Goal: Task Accomplishment & Management: Complete application form

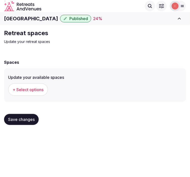
click at [33, 87] on span "+ Select options" at bounding box center [28, 90] width 31 height 6
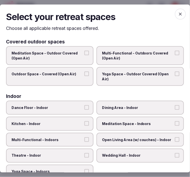
click at [172, 59] on label "Multi-Functional - Outdoors Covered (Open Air)" at bounding box center [140, 55] width 87 height 19
click at [175, 55] on button "Multi-Functional - Outdoors Covered (Open Air)" at bounding box center [177, 53] width 5 height 5
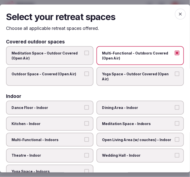
drag, startPoint x: 81, startPoint y: 74, endPoint x: 85, endPoint y: 74, distance: 3.8
click at [82, 75] on label "Outdoor Space - Covered (Open Air)" at bounding box center [49, 76] width 87 height 19
click at [78, 74] on span "Outdoor Space - Covered (Open Air)" at bounding box center [47, 74] width 71 height 5
click at [84, 74] on button "Outdoor Space - Covered (Open Air)" at bounding box center [86, 74] width 5 height 5
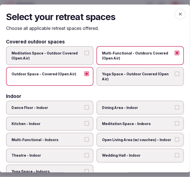
scroll to position [28, 0]
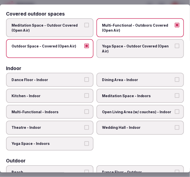
click at [144, 82] on label "Dining Area - Indoor" at bounding box center [140, 80] width 87 height 14
click at [175, 82] on button "Dining Area - Indoor" at bounding box center [177, 80] width 5 height 5
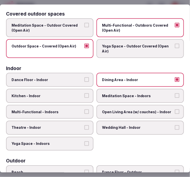
click at [72, 113] on label "Multi-Functional - Indoors" at bounding box center [49, 112] width 87 height 14
click at [84, 113] on button "Multi-Functional - Indoors" at bounding box center [86, 112] width 5 height 5
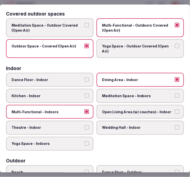
click at [116, 112] on span "Open Living Area (w/ couches) - Indoor" at bounding box center [137, 112] width 71 height 5
click at [175, 112] on button "Open Living Area (w/ couches) - Indoor" at bounding box center [177, 112] width 5 height 5
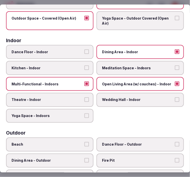
click at [75, 99] on span "Theatre - Indoor" at bounding box center [47, 100] width 71 height 5
click at [84, 99] on button "Theatre - Indoor" at bounding box center [86, 100] width 5 height 5
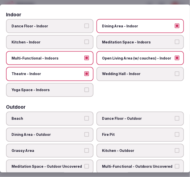
scroll to position [112, 0]
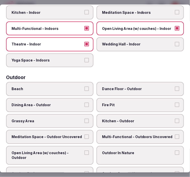
click at [34, 88] on label "Beach" at bounding box center [49, 89] width 87 height 14
click at [84, 88] on button "Beach" at bounding box center [86, 89] width 5 height 5
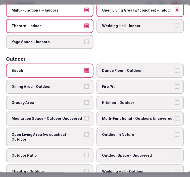
scroll to position [140, 0]
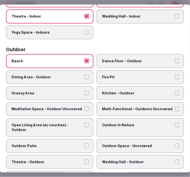
click at [70, 77] on label "Dining Area - Outdoor" at bounding box center [49, 77] width 87 height 14
click at [84, 77] on button "Dining Area - Outdoor" at bounding box center [86, 77] width 5 height 5
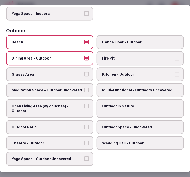
scroll to position [167, 0]
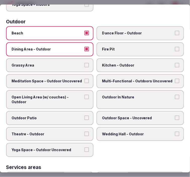
click at [79, 97] on span "Open Living Area (w/ couches) - Outdoor" at bounding box center [47, 100] width 71 height 10
click at [84, 97] on button "Open Living Area (w/ couches) - Outdoor" at bounding box center [86, 97] width 5 height 5
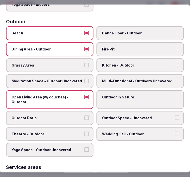
click at [77, 116] on span "Outdoor Patio" at bounding box center [47, 118] width 71 height 5
click at [84, 116] on button "Outdoor Patio" at bounding box center [86, 118] width 5 height 5
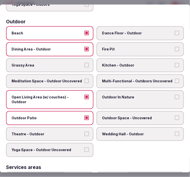
scroll to position [195, 0]
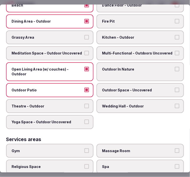
click at [79, 99] on label "Theatre - Outdoor" at bounding box center [49, 106] width 87 height 14
click at [84, 104] on button "Theatre - Outdoor" at bounding box center [86, 106] width 5 height 5
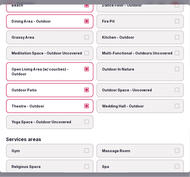
click at [79, 104] on span "Theatre - Outdoor" at bounding box center [47, 106] width 71 height 5
click at [84, 104] on button "Theatre - Outdoor" at bounding box center [86, 106] width 5 height 5
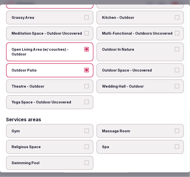
scroll to position [223, 0]
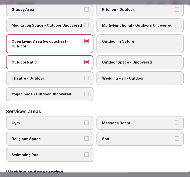
click at [128, 60] on span "Outdoor Space - Uncovered" at bounding box center [137, 62] width 71 height 5
click at [175, 60] on button "Outdoor Space - Uncovered" at bounding box center [177, 62] width 5 height 5
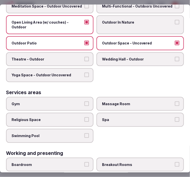
scroll to position [251, 0]
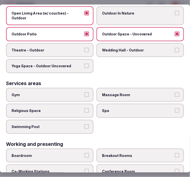
click at [80, 93] on span "Gym" at bounding box center [47, 95] width 71 height 5
click at [84, 93] on button "Gym" at bounding box center [86, 95] width 5 height 5
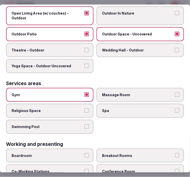
click at [76, 124] on span "Swimming Pool" at bounding box center [47, 126] width 71 height 5
click at [84, 124] on button "Swimming Pool" at bounding box center [86, 126] width 5 height 5
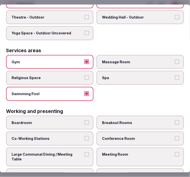
scroll to position [285, 0]
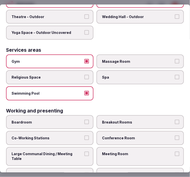
click at [132, 59] on span "Massage Room" at bounding box center [137, 61] width 71 height 5
click at [175, 59] on button "Massage Room" at bounding box center [177, 61] width 5 height 5
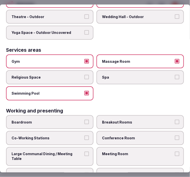
drag, startPoint x: 135, startPoint y: 70, endPoint x: 134, endPoint y: 86, distance: 16.1
click at [136, 75] on span "Spa" at bounding box center [137, 77] width 71 height 5
click at [175, 75] on button "Spa" at bounding box center [177, 77] width 5 height 5
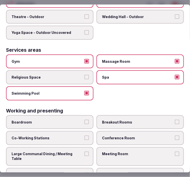
click at [135, 132] on label "Conference Room" at bounding box center [140, 138] width 87 height 14
click at [175, 136] on button "Conference Room" at bounding box center [177, 138] width 5 height 5
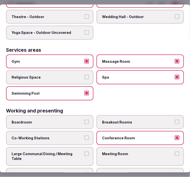
click at [134, 147] on label "Meeting Room" at bounding box center [140, 156] width 87 height 19
click at [175, 152] on button "Meeting Room" at bounding box center [177, 154] width 5 height 5
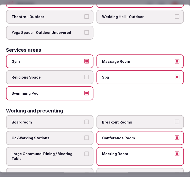
click at [81, 147] on label "Large Communal Dining / Meeting Table" at bounding box center [49, 156] width 87 height 19
click at [84, 152] on button "Large Communal Dining / Meeting Table" at bounding box center [86, 154] width 5 height 5
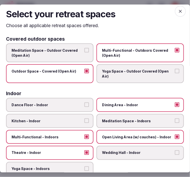
scroll to position [0, 0]
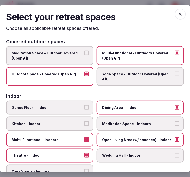
click at [175, 14] on span "button" at bounding box center [180, 14] width 11 height 11
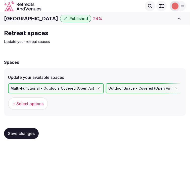
click at [24, 128] on button "Save changes" at bounding box center [21, 133] width 35 height 11
click at [30, 133] on span "Save changes" at bounding box center [21, 133] width 27 height 5
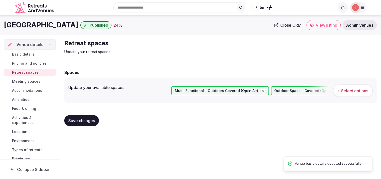
click at [28, 81] on span "Meeting spaces" at bounding box center [26, 81] width 28 height 5
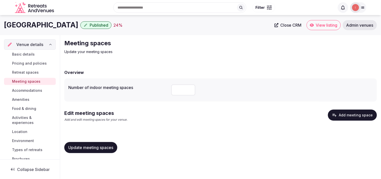
click at [190, 113] on button "Add meeting space" at bounding box center [352, 115] width 49 height 11
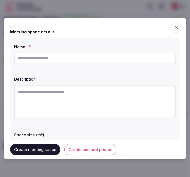
click at [102, 54] on input "text" at bounding box center [95, 58] width 162 height 11
drag, startPoint x: 102, startPoint y: 54, endPoint x: 104, endPoint y: 56, distance: 2.7
paste input "**********"
type input "**********"
click at [94, 95] on textarea at bounding box center [95, 101] width 162 height 33
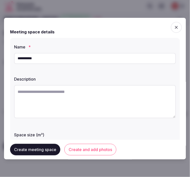
paste textarea "**********"
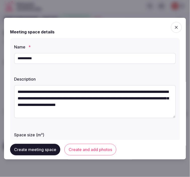
scroll to position [3, 0]
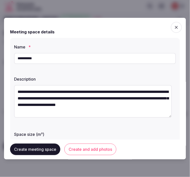
type textarea "**********"
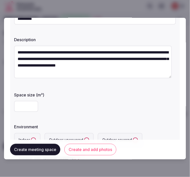
scroll to position [84, 0]
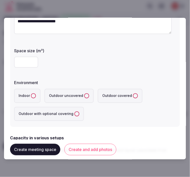
click at [22, 65] on input "number" at bounding box center [26, 62] width 24 height 11
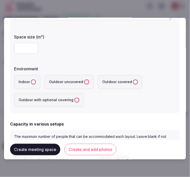
scroll to position [140, 0]
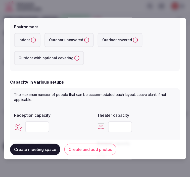
click at [105, 144] on button "Create and add photos" at bounding box center [90, 150] width 52 height 12
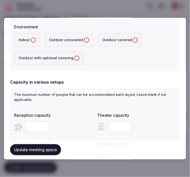
click at [32, 41] on button "Indoor" at bounding box center [33, 40] width 5 height 5
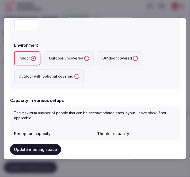
scroll to position [112, 0]
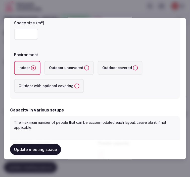
click at [26, 30] on input "number" at bounding box center [26, 34] width 24 height 11
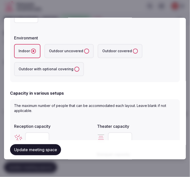
scroll to position [140, 0]
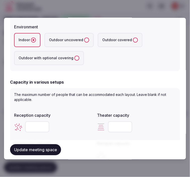
type input "**"
click at [26, 126] on input "number" at bounding box center [37, 127] width 24 height 11
type input "**"
click at [141, 120] on div at bounding box center [136, 127] width 79 height 15
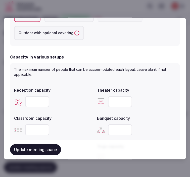
scroll to position [195, 0]
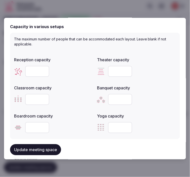
click at [114, 100] on input "number" at bounding box center [120, 99] width 24 height 11
type input "**"
drag, startPoint x: 37, startPoint y: 65, endPoint x: 43, endPoint y: 70, distance: 8.0
click at [20, 70] on div "**" at bounding box center [53, 71] width 79 height 11
drag, startPoint x: 43, startPoint y: 71, endPoint x: 25, endPoint y: 68, distance: 18.4
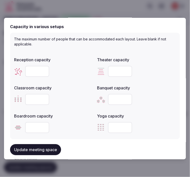
click at [25, 68] on input "**" at bounding box center [37, 71] width 24 height 11
click at [30, 70] on input "**" at bounding box center [37, 71] width 24 height 11
type input "**"
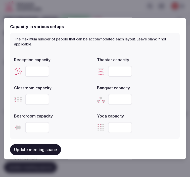
click at [117, 68] on input "number" at bounding box center [120, 71] width 24 height 11
click at [34, 96] on input "number" at bounding box center [37, 99] width 24 height 11
click at [31, 99] on input "number" at bounding box center [37, 99] width 24 height 11
type input "**"
click at [112, 68] on input "number" at bounding box center [120, 71] width 24 height 11
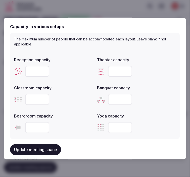
click at [112, 68] on input "number" at bounding box center [120, 71] width 24 height 11
click at [113, 67] on input "number" at bounding box center [120, 71] width 24 height 11
type input "**"
click at [39, 127] on input "number" at bounding box center [37, 127] width 24 height 11
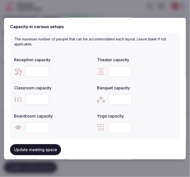
click at [39, 127] on input "number" at bounding box center [37, 127] width 24 height 11
type input "**"
click at [71, 126] on div "**" at bounding box center [53, 127] width 79 height 11
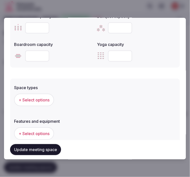
scroll to position [279, 0]
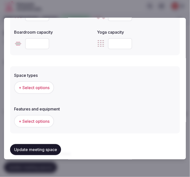
click at [38, 88] on span "+ Select options" at bounding box center [34, 88] width 31 height 6
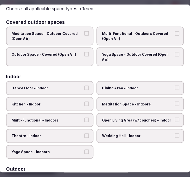
scroll to position [28, 0]
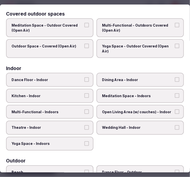
click at [133, 78] on span "Dining Area - Indoor" at bounding box center [137, 80] width 71 height 5
click at [175, 78] on button "Dining Area - Indoor" at bounding box center [177, 80] width 5 height 5
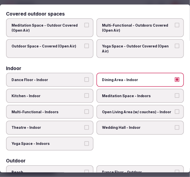
click at [79, 110] on span "Multi-Functional - Indoors" at bounding box center [47, 112] width 71 height 5
click at [84, 110] on button "Multi-Functional - Indoors" at bounding box center [86, 112] width 5 height 5
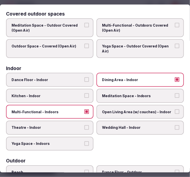
click at [68, 125] on span "Theatre - Indoor" at bounding box center [47, 127] width 71 height 5
click at [84, 125] on button "Theatre - Indoor" at bounding box center [86, 127] width 5 height 5
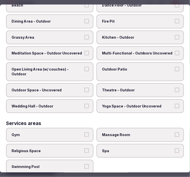
scroll to position [254, 0]
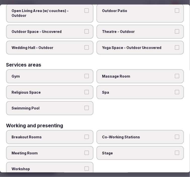
click at [78, 146] on label "Meeting Room" at bounding box center [49, 153] width 87 height 14
click at [84, 151] on button "Meeting Room" at bounding box center [86, 153] width 5 height 5
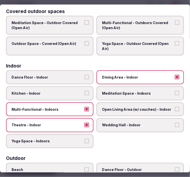
scroll to position [0, 0]
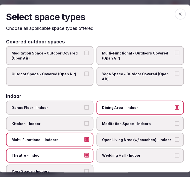
click at [178, 15] on icon "button" at bounding box center [180, 14] width 5 height 5
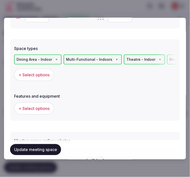
scroll to position [335, 0]
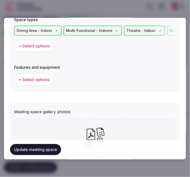
click at [39, 82] on button "+ Select options" at bounding box center [34, 79] width 40 height 13
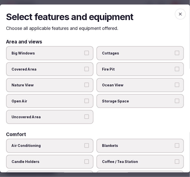
drag, startPoint x: 62, startPoint y: 55, endPoint x: 62, endPoint y: 57, distance: 2.5
click at [62, 56] on label "Big Windows" at bounding box center [49, 53] width 87 height 14
click at [84, 55] on button "Big Windows" at bounding box center [86, 53] width 5 height 5
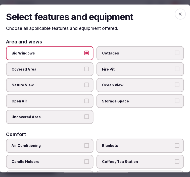
click at [70, 50] on label "Big Windows" at bounding box center [49, 53] width 87 height 14
click at [84, 51] on button "Big Windows" at bounding box center [86, 53] width 5 height 5
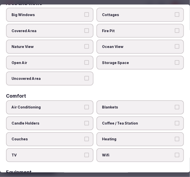
scroll to position [84, 0]
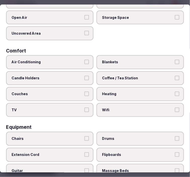
click at [63, 60] on span "Air Conditioning" at bounding box center [47, 62] width 71 height 5
click at [84, 60] on button "Air Conditioning" at bounding box center [86, 62] width 5 height 5
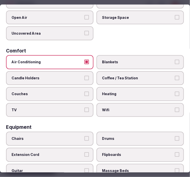
click at [79, 108] on span "TV" at bounding box center [47, 110] width 71 height 5
click at [84, 108] on button "TV" at bounding box center [86, 110] width 5 height 5
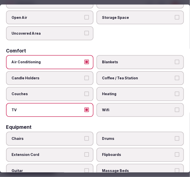
click at [117, 79] on label "Coffee / Tea Station" at bounding box center [140, 78] width 87 height 14
click at [175, 79] on button "Coffee / Tea Station" at bounding box center [177, 78] width 5 height 5
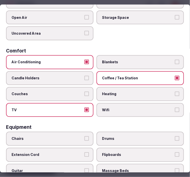
click at [119, 108] on span "Wifi" at bounding box center [137, 110] width 71 height 5
click at [175, 108] on button "Wifi" at bounding box center [177, 110] width 5 height 5
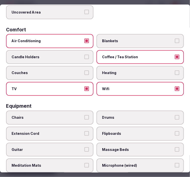
scroll to position [140, 0]
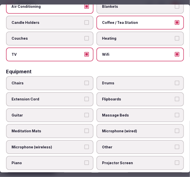
click at [62, 81] on span "Chairs" at bounding box center [47, 83] width 71 height 5
click at [84, 81] on button "Chairs" at bounding box center [86, 83] width 5 height 5
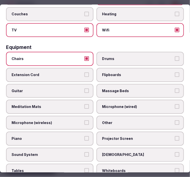
scroll to position [195, 0]
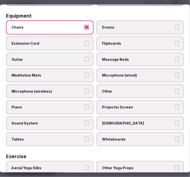
click at [102, 89] on span "Other" at bounding box center [137, 91] width 71 height 5
click at [175, 89] on button "Other" at bounding box center [177, 91] width 5 height 5
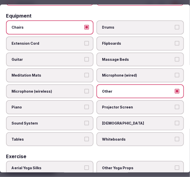
click at [110, 105] on span "Projector Screen" at bounding box center [137, 107] width 71 height 5
click at [175, 105] on button "Projector Screen" at bounding box center [177, 107] width 5 height 5
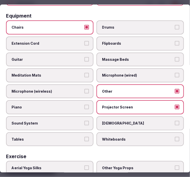
click at [75, 121] on span "Sound System" at bounding box center [47, 123] width 71 height 5
click at [84, 121] on button "Sound System" at bounding box center [86, 123] width 5 height 5
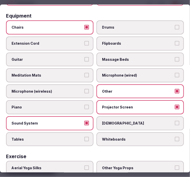
click at [67, 137] on span "Tables" at bounding box center [47, 139] width 71 height 5
click at [84, 137] on button "Tables" at bounding box center [86, 139] width 5 height 5
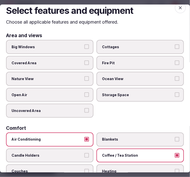
scroll to position [0, 0]
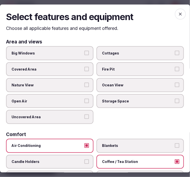
click at [178, 13] on icon "button" at bounding box center [180, 14] width 5 height 5
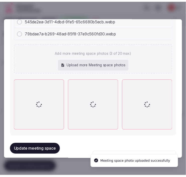
scroll to position [429, 0]
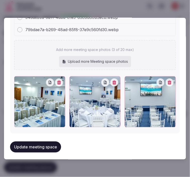
click at [46, 149] on button "Update meeting space" at bounding box center [35, 147] width 51 height 11
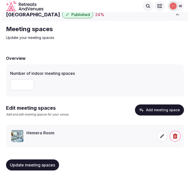
scroll to position [5, 0]
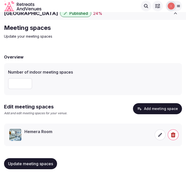
click at [163, 133] on span at bounding box center [160, 134] width 11 height 11
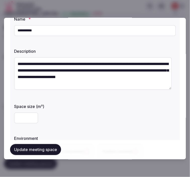
scroll to position [56, 0]
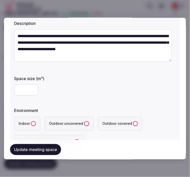
click at [23, 91] on input "number" at bounding box center [26, 90] width 24 height 11
type input "**"
click at [33, 124] on button "Indoor" at bounding box center [33, 123] width 5 height 5
click at [98, 107] on div "Environment" at bounding box center [95, 109] width 162 height 7
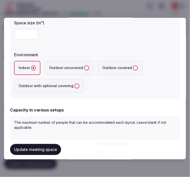
scroll to position [167, 0]
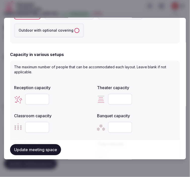
click at [27, 100] on input "number" at bounding box center [37, 99] width 24 height 11
click at [115, 99] on input "number" at bounding box center [120, 99] width 24 height 11
type input "**"
click at [37, 127] on input "number" at bounding box center [37, 127] width 24 height 11
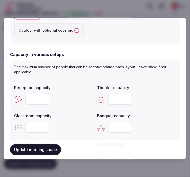
click at [37, 127] on input "number" at bounding box center [37, 127] width 24 height 11
type input "**"
click at [116, 125] on input "number" at bounding box center [120, 127] width 24 height 11
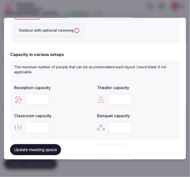
click at [116, 125] on input "number" at bounding box center [120, 127] width 24 height 11
type input "**"
click at [156, 128] on div "**" at bounding box center [136, 127] width 79 height 11
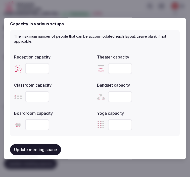
scroll to position [223, 0]
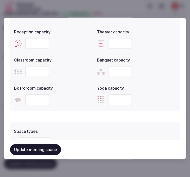
click at [34, 100] on input "number" at bounding box center [37, 99] width 24 height 11
type input "**"
click at [56, 151] on button "Update meeting space" at bounding box center [35, 150] width 51 height 11
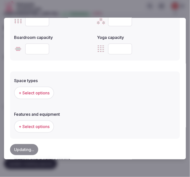
scroll to position [279, 0]
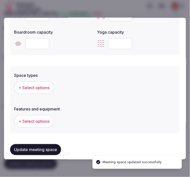
click at [46, 85] on span "+ Select options" at bounding box center [34, 88] width 31 height 6
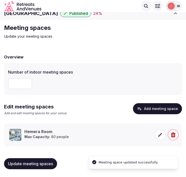
click at [101, 132] on div "Hemera Room Max Capacity: 80 people" at bounding box center [80, 135] width 142 height 12
click at [158, 133] on icon at bounding box center [160, 134] width 5 height 5
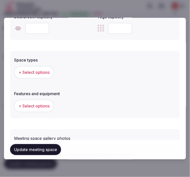
scroll to position [335, 0]
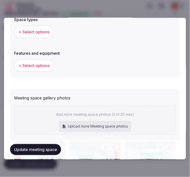
click at [38, 29] on span "+ Select options" at bounding box center [34, 32] width 31 height 6
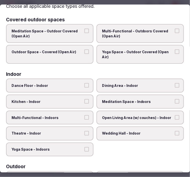
scroll to position [28, 0]
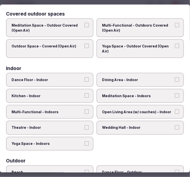
click at [120, 80] on span "Dining Area - Indoor" at bounding box center [137, 80] width 71 height 5
click at [175, 80] on button "Dining Area - Indoor" at bounding box center [177, 80] width 5 height 5
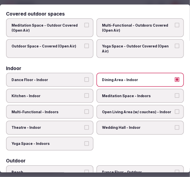
click at [77, 110] on span "Multi-Functional - Indoors" at bounding box center [47, 112] width 71 height 5
click at [84, 110] on button "Multi-Functional - Indoors" at bounding box center [86, 112] width 5 height 5
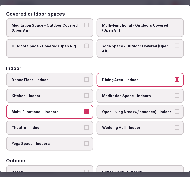
drag, startPoint x: 68, startPoint y: 123, endPoint x: 72, endPoint y: 120, distance: 4.6
click at [69, 122] on label "Theatre - Indoor" at bounding box center [49, 128] width 87 height 14
click at [84, 125] on button "Theatre - Indoor" at bounding box center [86, 127] width 5 height 5
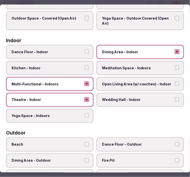
scroll to position [0, 0]
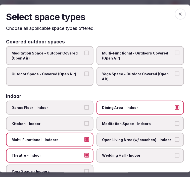
click at [179, 13] on icon "button" at bounding box center [180, 14] width 3 height 3
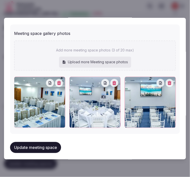
scroll to position [330, 0]
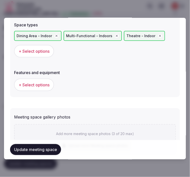
click at [42, 82] on span "+ Select options" at bounding box center [34, 85] width 31 height 6
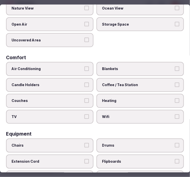
scroll to position [84, 0]
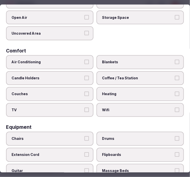
click at [71, 60] on span "Air Conditioning" at bounding box center [47, 62] width 71 height 5
click at [84, 60] on button "Air Conditioning" at bounding box center [86, 62] width 5 height 5
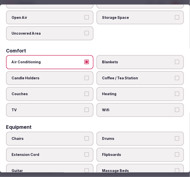
click at [97, 107] on label "Wifi" at bounding box center [140, 110] width 87 height 14
click at [175, 108] on button "Wifi" at bounding box center [177, 110] width 5 height 5
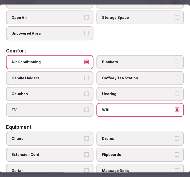
click at [87, 108] on button "TV" at bounding box center [86, 110] width 5 height 5
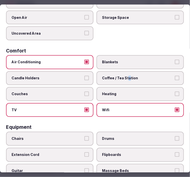
click at [126, 72] on label "Coffee / Tea Station" at bounding box center [140, 78] width 87 height 14
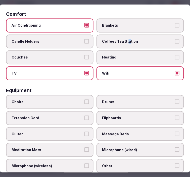
scroll to position [112, 0]
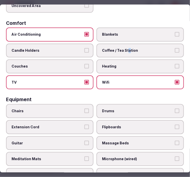
click at [175, 48] on button "Coffee / Tea Station" at bounding box center [177, 50] width 5 height 5
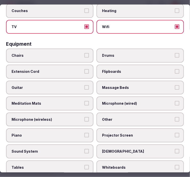
scroll to position [167, 0]
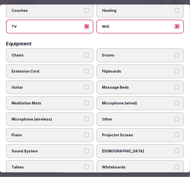
click at [74, 53] on span "Chairs" at bounding box center [47, 55] width 71 height 5
click at [84, 53] on button "Chairs" at bounding box center [86, 55] width 5 height 5
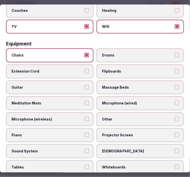
click at [157, 117] on span "Other" at bounding box center [137, 119] width 71 height 5
click at [175, 117] on button "Other" at bounding box center [177, 119] width 5 height 5
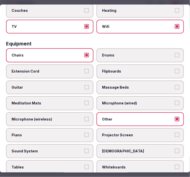
drag, startPoint x: 70, startPoint y: 143, endPoint x: 102, endPoint y: 135, distance: 32.7
click at [73, 149] on span "Sound System" at bounding box center [47, 151] width 71 height 5
click at [84, 149] on button "Sound System" at bounding box center [86, 151] width 5 height 5
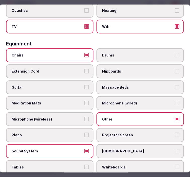
click at [106, 133] on span "Projector Screen" at bounding box center [137, 135] width 71 height 5
click at [175, 133] on button "Projector Screen" at bounding box center [177, 135] width 5 height 5
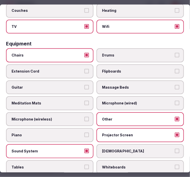
click at [78, 165] on span "Tables" at bounding box center [47, 167] width 71 height 5
click at [84, 165] on button "Tables" at bounding box center [86, 167] width 5 height 5
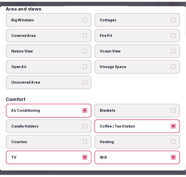
scroll to position [0, 0]
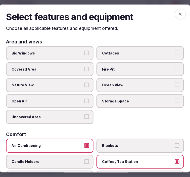
click at [179, 14] on icon "button" at bounding box center [180, 14] width 3 height 3
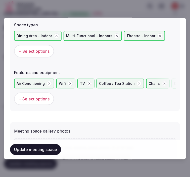
click at [47, 152] on button "Update meeting space" at bounding box center [35, 150] width 51 height 11
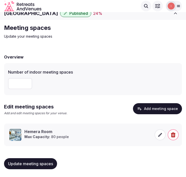
click at [50, 162] on span "Update meeting spaces" at bounding box center [30, 163] width 45 height 5
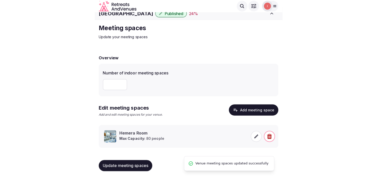
scroll to position [5, 0]
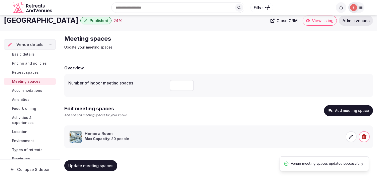
click at [34, 91] on span "Accommodations" at bounding box center [27, 90] width 30 height 5
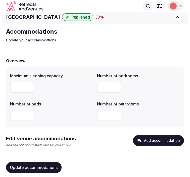
scroll to position [11, 0]
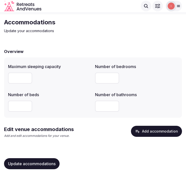
click at [150, 128] on button "Add accommodation" at bounding box center [156, 131] width 51 height 11
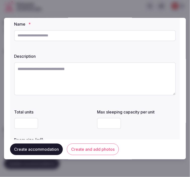
scroll to position [0, 0]
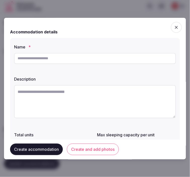
click at [94, 56] on input "text" at bounding box center [95, 58] width 162 height 11
paste input "**********"
type input "**********"
click at [67, 107] on textarea at bounding box center [95, 101] width 162 height 33
paste textarea "**********"
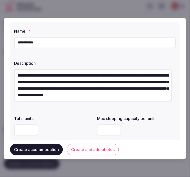
scroll to position [56, 0]
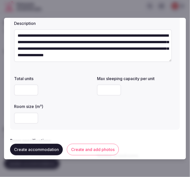
type textarea "**********"
click at [25, 90] on input "number" at bounding box center [26, 90] width 24 height 11
click at [101, 86] on input "number" at bounding box center [109, 90] width 24 height 11
type input "*"
click at [19, 118] on input "number" at bounding box center [26, 118] width 24 height 11
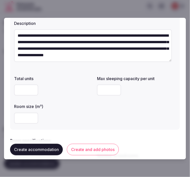
type input "**"
click at [93, 150] on button "Create and add photos" at bounding box center [93, 150] width 52 height 12
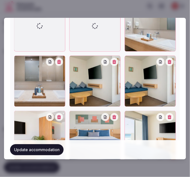
scroll to position [723, 0]
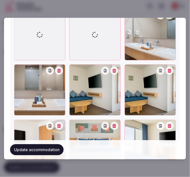
click at [113, 71] on button "button" at bounding box center [114, 71] width 8 height 8
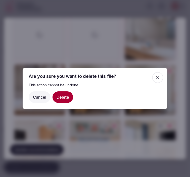
click at [59, 102] on button "Delete" at bounding box center [63, 98] width 21 height 12
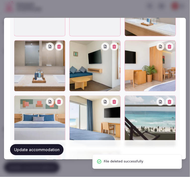
scroll to position [751, 0]
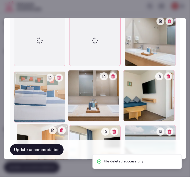
drag, startPoint x: 21, startPoint y: 92, endPoint x: 38, endPoint y: 28, distance: 66.5
click at [39, 27] on div at bounding box center [95, 123] width 162 height 217
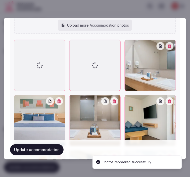
scroll to position [684, 0]
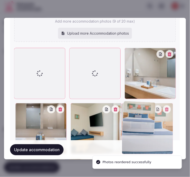
drag, startPoint x: 53, startPoint y: 84, endPoint x: 126, endPoint y: 51, distance: 79.4
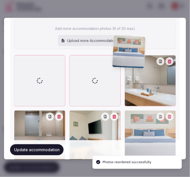
scroll to position [676, 0]
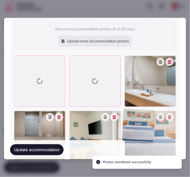
drag, startPoint x: 130, startPoint y: 78, endPoint x: 132, endPoint y: 72, distance: 5.9
click at [131, 73] on div at bounding box center [95, 164] width 162 height 217
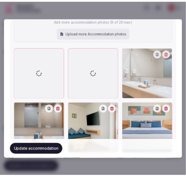
scroll to position [819, 0]
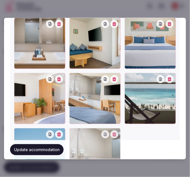
drag, startPoint x: 126, startPoint y: 59, endPoint x: 111, endPoint y: 129, distance: 72.1
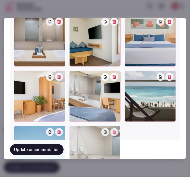
click at [115, 134] on div at bounding box center [95, 68] width 162 height 217
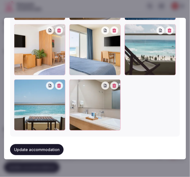
click at [51, 147] on button "Update accommodation" at bounding box center [37, 150] width 54 height 11
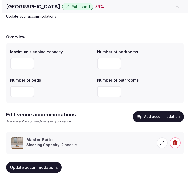
scroll to position [33, 0]
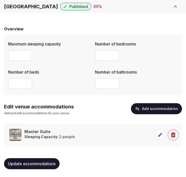
click at [162, 133] on icon at bounding box center [160, 134] width 5 height 5
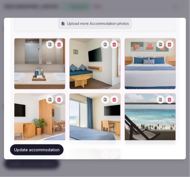
scroll to position [577, 0]
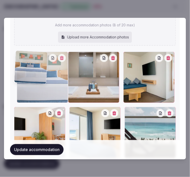
drag, startPoint x: 124, startPoint y: 54, endPoint x: 13, endPoint y: 47, distance: 111.6
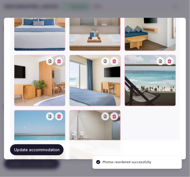
scroll to position [605, 0]
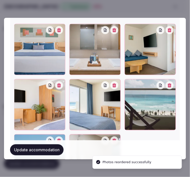
drag, startPoint x: 70, startPoint y: 78, endPoint x: 76, endPoint y: 56, distance: 22.6
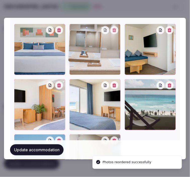
click at [78, 40] on div at bounding box center [94, 49] width 51 height 51
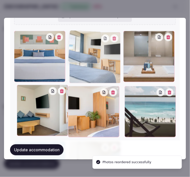
drag, startPoint x: 71, startPoint y: 90, endPoint x: 71, endPoint y: 52, distance: 38.5
click at [71, 52] on div at bounding box center [94, 57] width 51 height 51
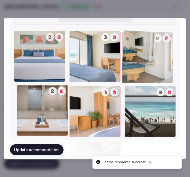
drag, startPoint x: 17, startPoint y: 90, endPoint x: 118, endPoint y: 52, distance: 108.1
click at [118, 52] on div at bounding box center [95, 112] width 162 height 162
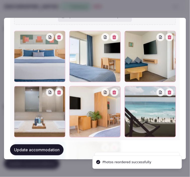
scroll to position [654, 0]
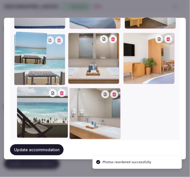
drag, startPoint x: 18, startPoint y: 85, endPoint x: 28, endPoint y: 42, distance: 43.9
click at [28, 42] on div at bounding box center [39, 59] width 51 height 51
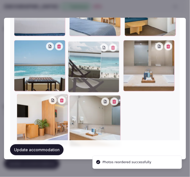
drag, startPoint x: 18, startPoint y: 89, endPoint x: 76, endPoint y: 41, distance: 74.8
click at [76, 41] on div at bounding box center [95, 66] width 162 height 162
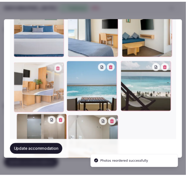
scroll to position [624, 0]
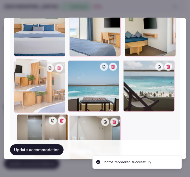
drag, startPoint x: 16, startPoint y: 102, endPoint x: 23, endPoint y: 68, distance: 34.4
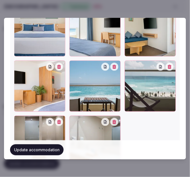
click at [52, 149] on button "Update accommodation" at bounding box center [37, 150] width 54 height 11
